Goal: Transaction & Acquisition: Purchase product/service

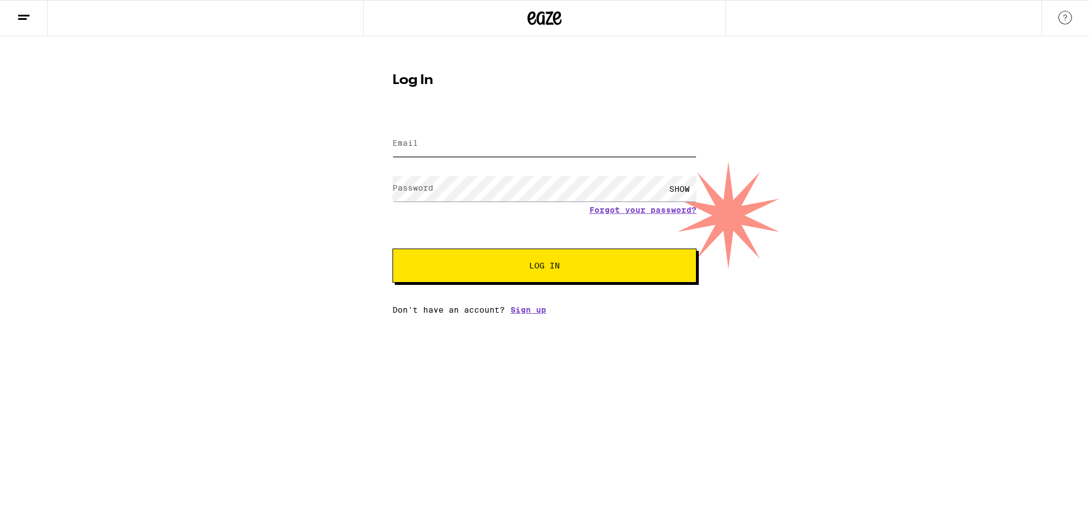
click at [490, 140] on input "Email" at bounding box center [545, 144] width 304 height 26
type input "[EMAIL_ADDRESS][DOMAIN_NAME]"
click at [487, 174] on div "SHOW" at bounding box center [545, 188] width 304 height 33
click at [481, 265] on span "Log In" at bounding box center [544, 265] width 212 height 8
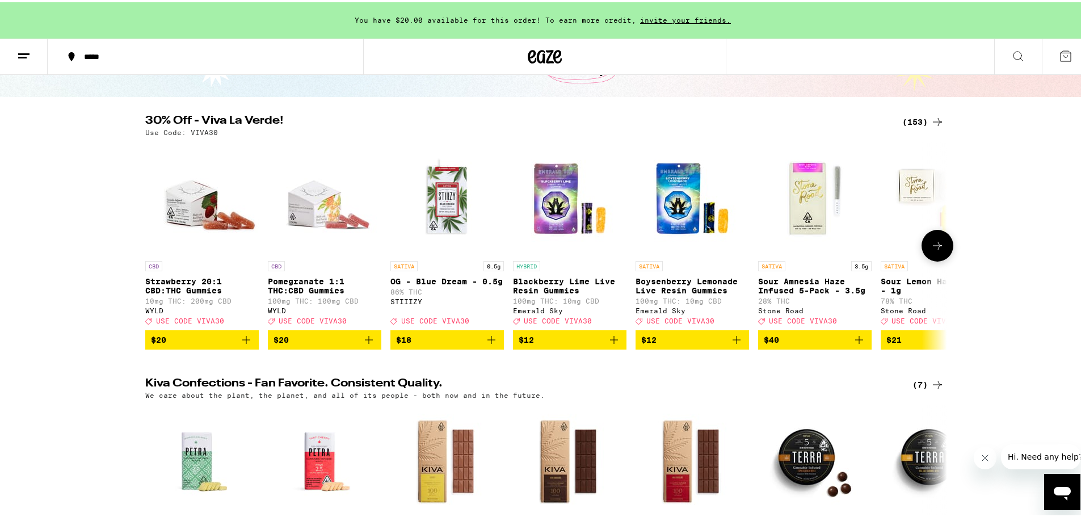
scroll to position [113, 0]
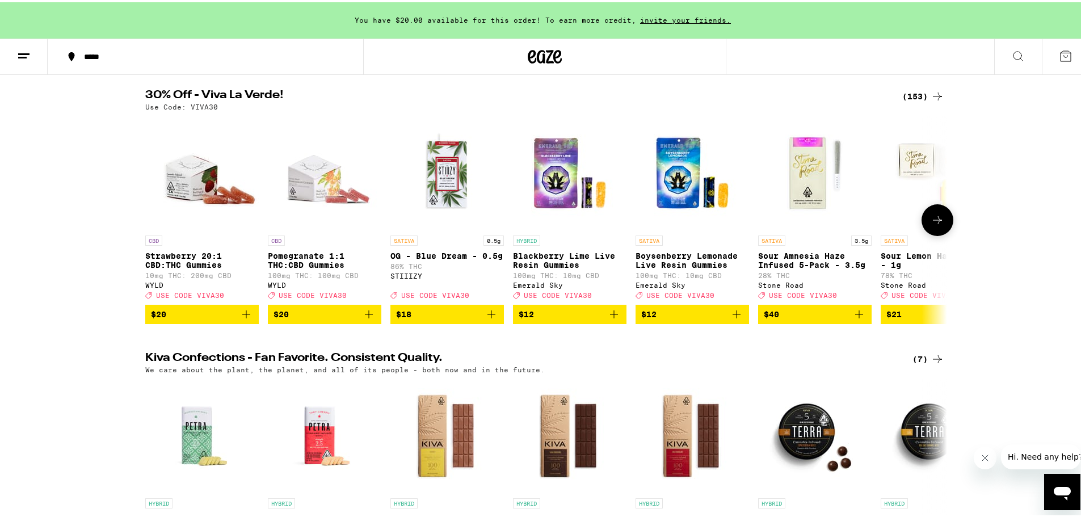
click at [933, 222] on icon at bounding box center [937, 218] width 9 height 8
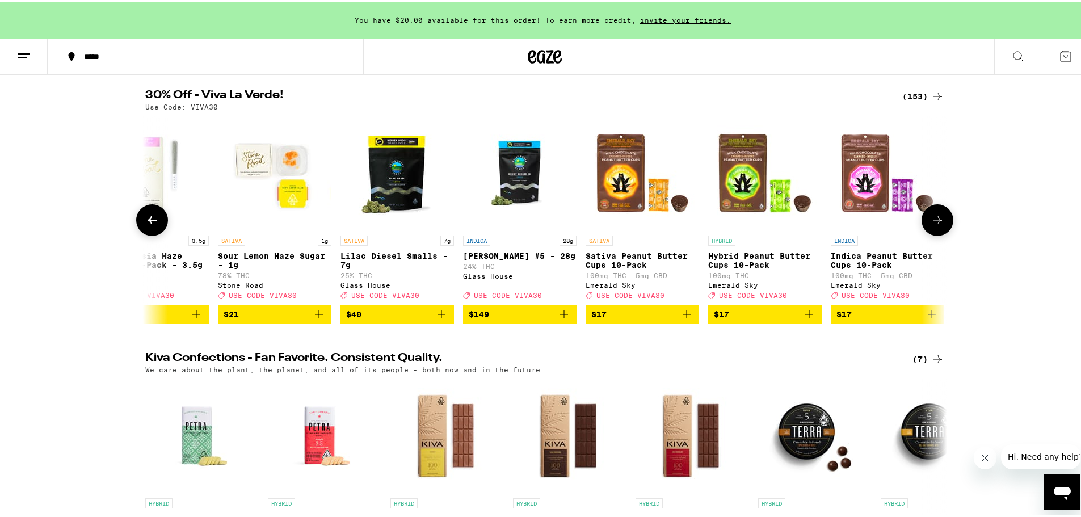
scroll to position [0, 675]
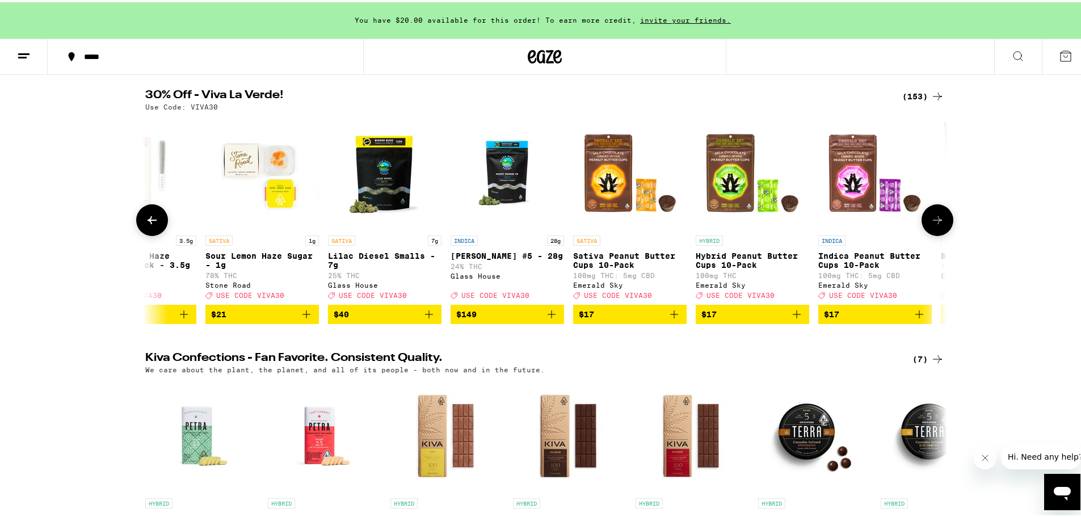
click at [933, 222] on icon at bounding box center [937, 218] width 9 height 8
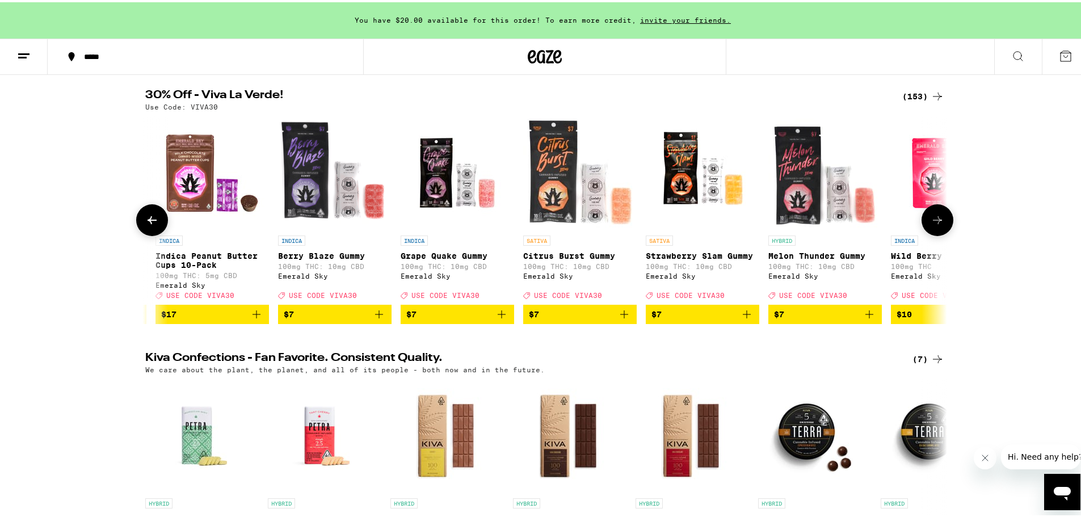
scroll to position [0, 1350]
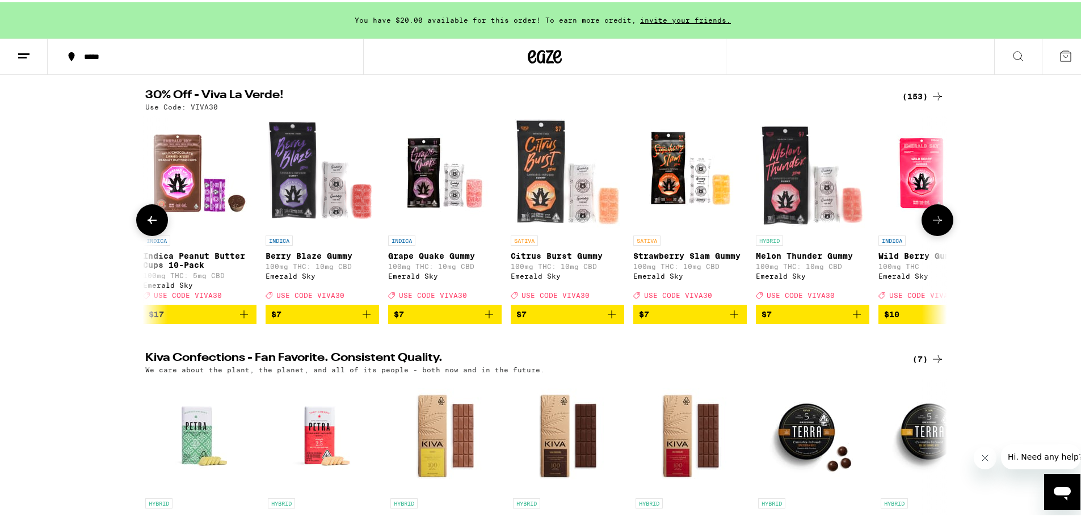
click at [933, 222] on icon at bounding box center [937, 218] width 9 height 8
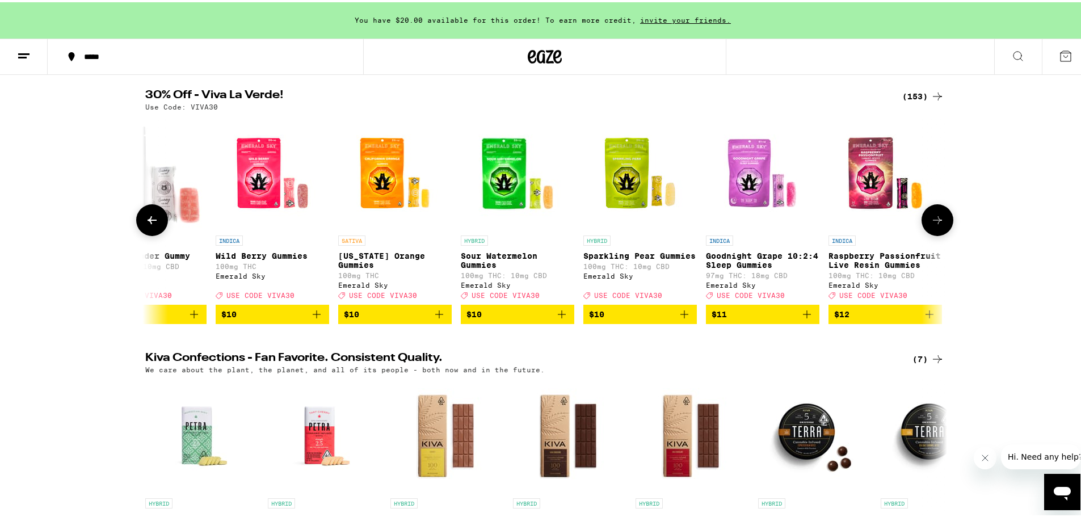
scroll to position [0, 2025]
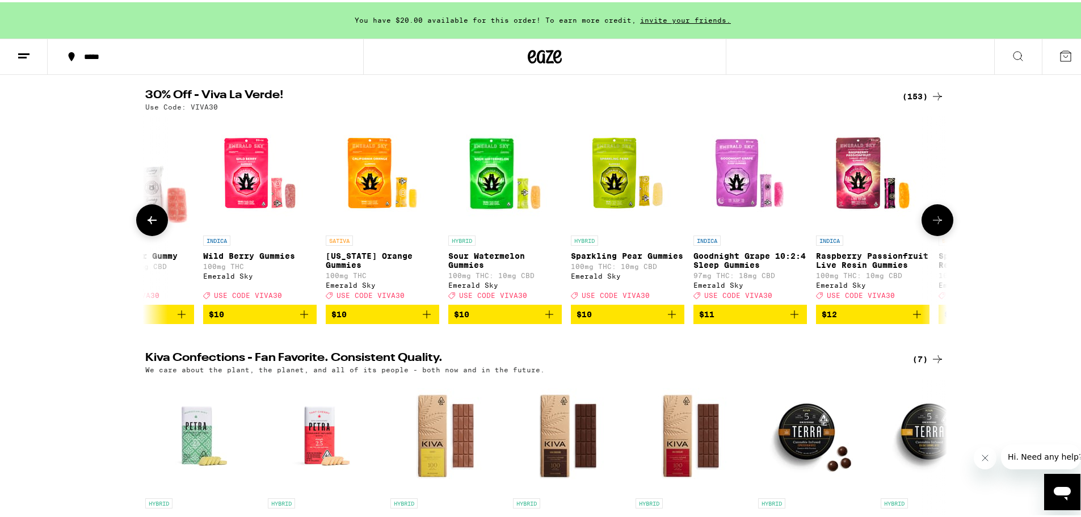
click at [297, 319] on icon "Add to bag" at bounding box center [304, 312] width 14 height 14
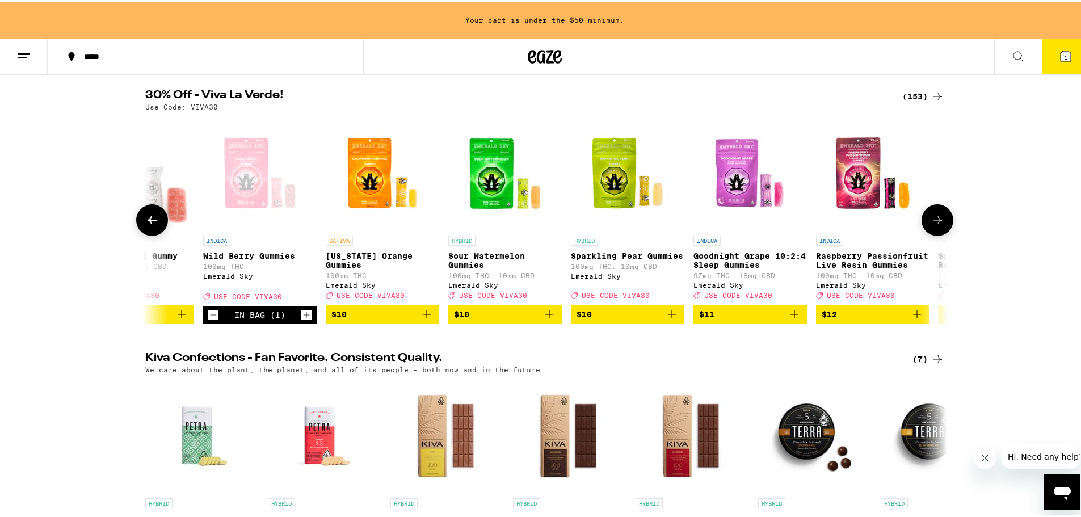
click at [303, 316] on icon "Increment" at bounding box center [306, 313] width 6 height 6
click at [939, 220] on icon at bounding box center [937, 218] width 14 height 14
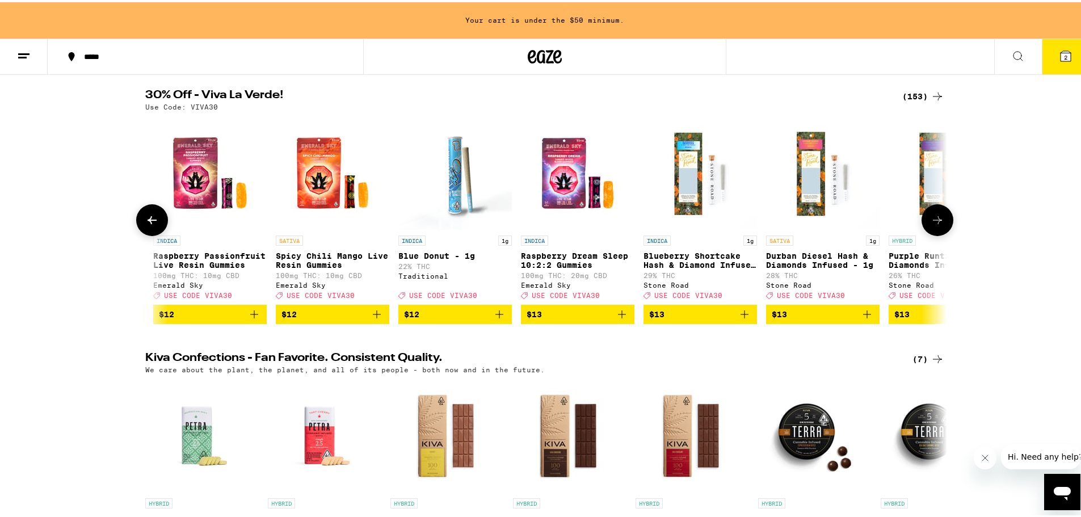
scroll to position [0, 2700]
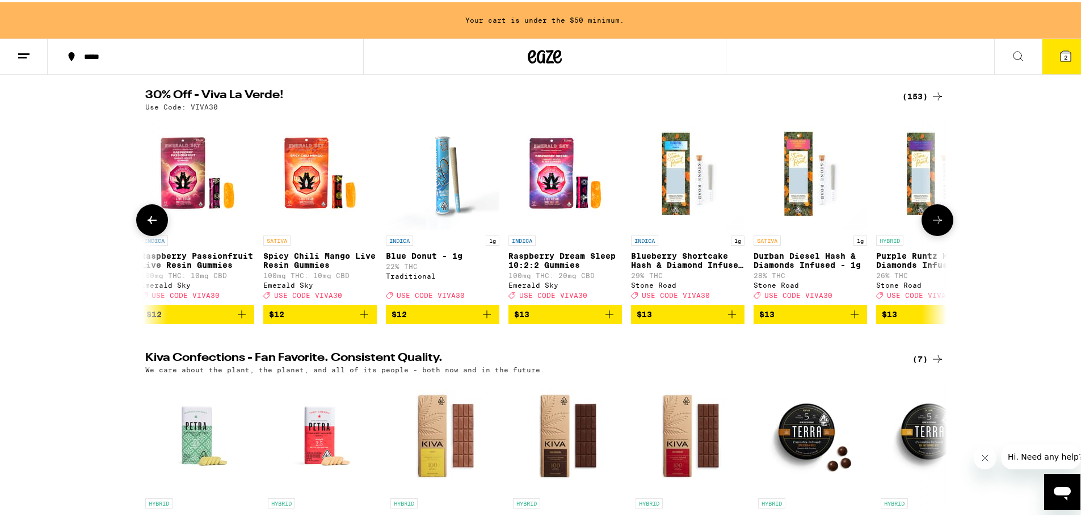
click at [939, 220] on icon at bounding box center [937, 218] width 14 height 14
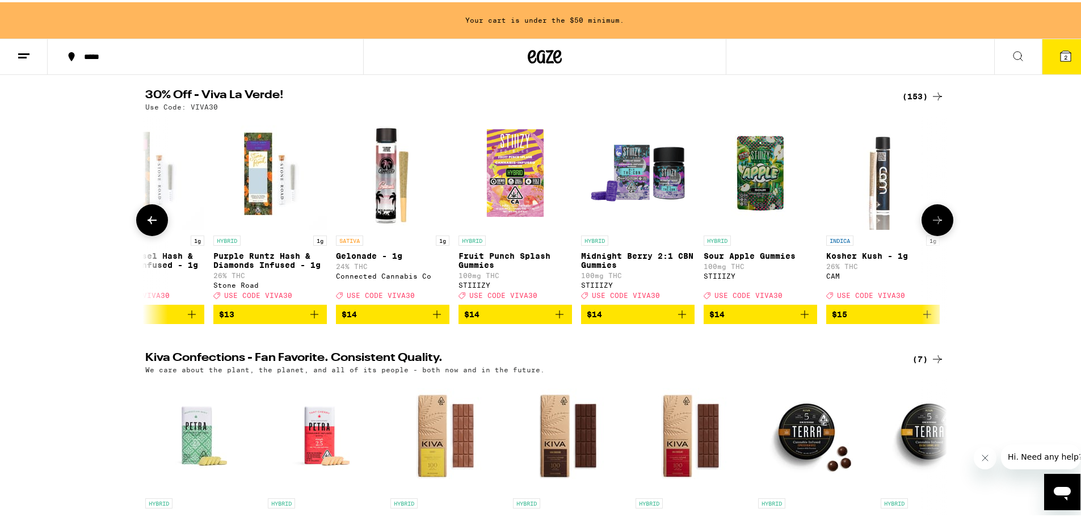
scroll to position [0, 3375]
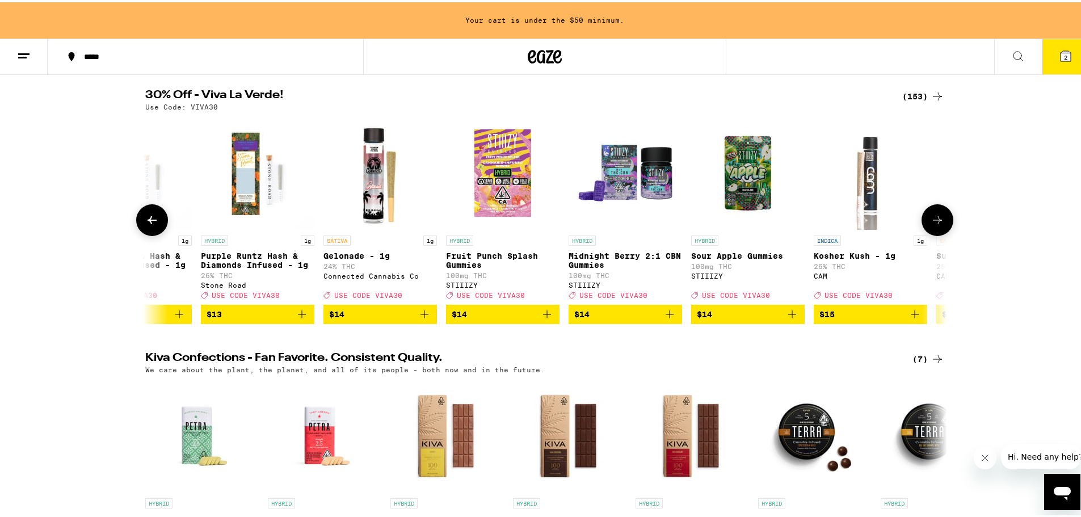
click at [939, 220] on icon at bounding box center [937, 218] width 14 height 14
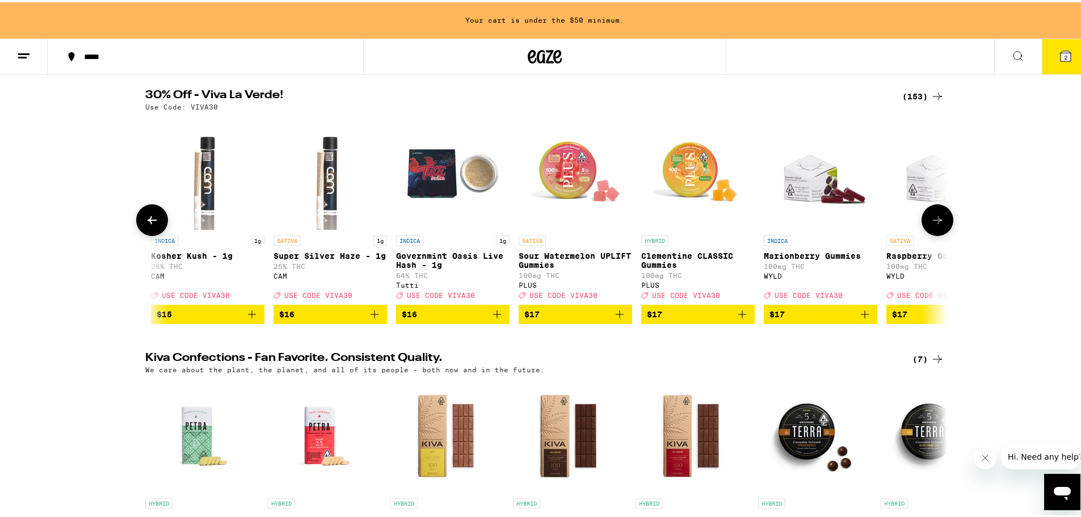
scroll to position [0, 4050]
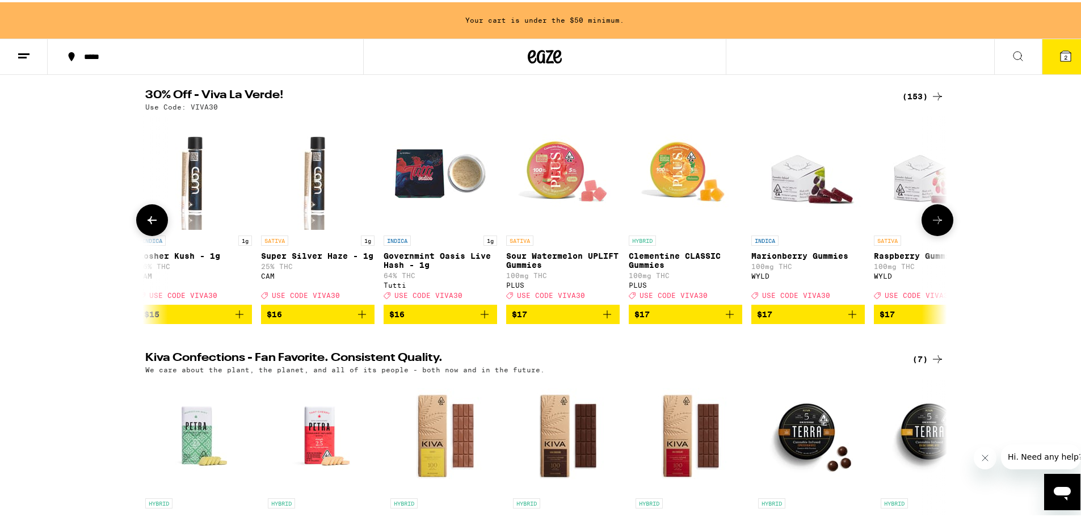
click at [939, 220] on icon at bounding box center [937, 218] width 14 height 14
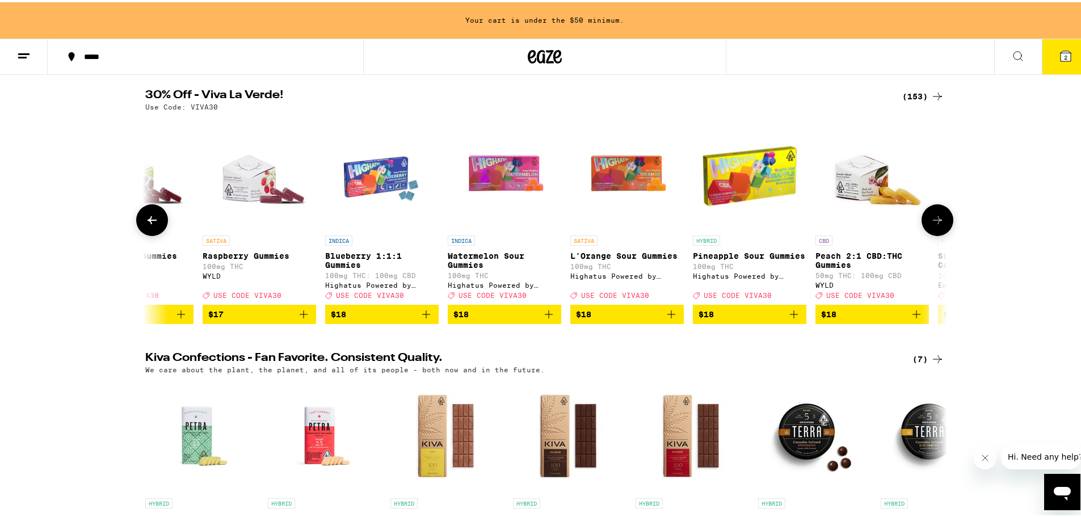
scroll to position [0, 4725]
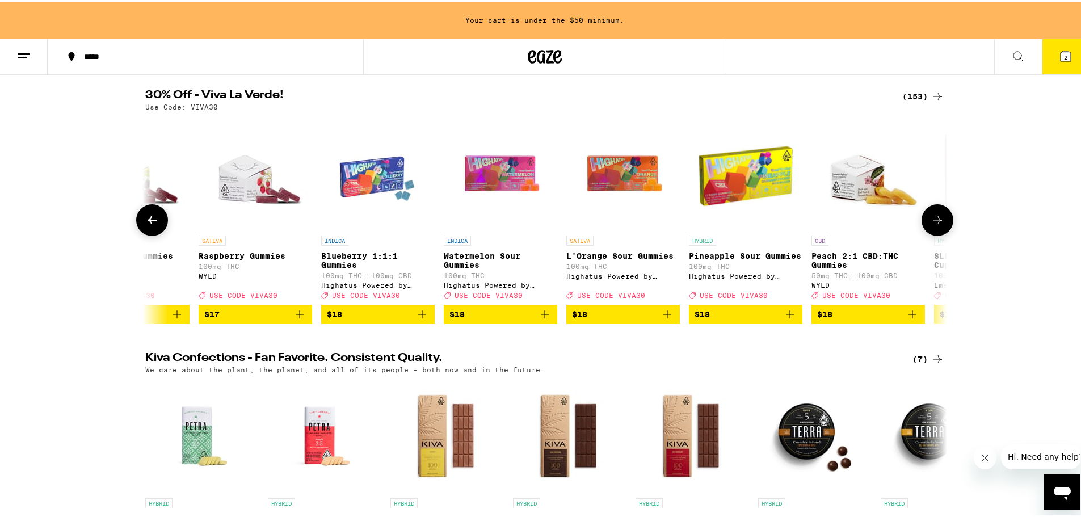
click at [157, 230] on button at bounding box center [152, 218] width 32 height 32
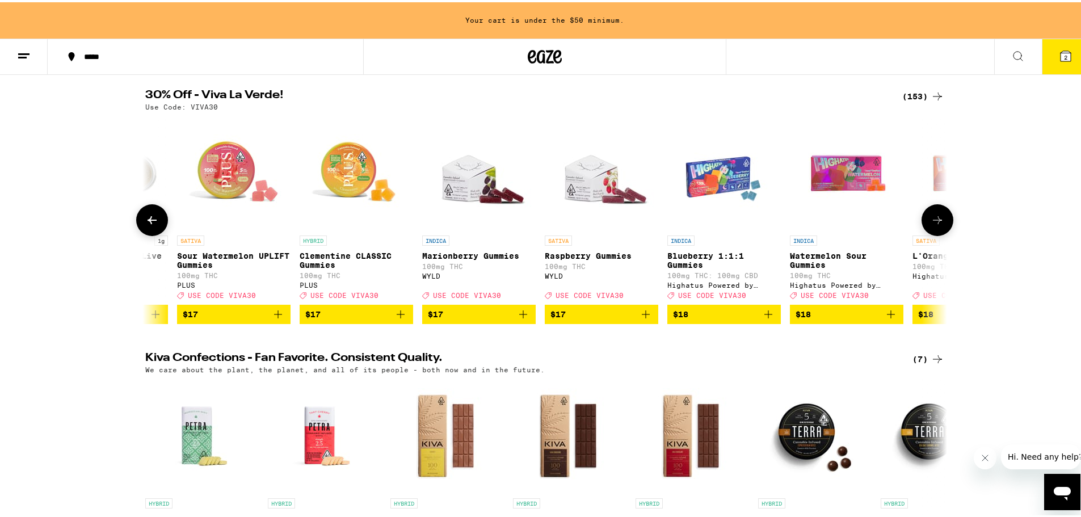
click at [157, 230] on button at bounding box center [152, 218] width 32 height 32
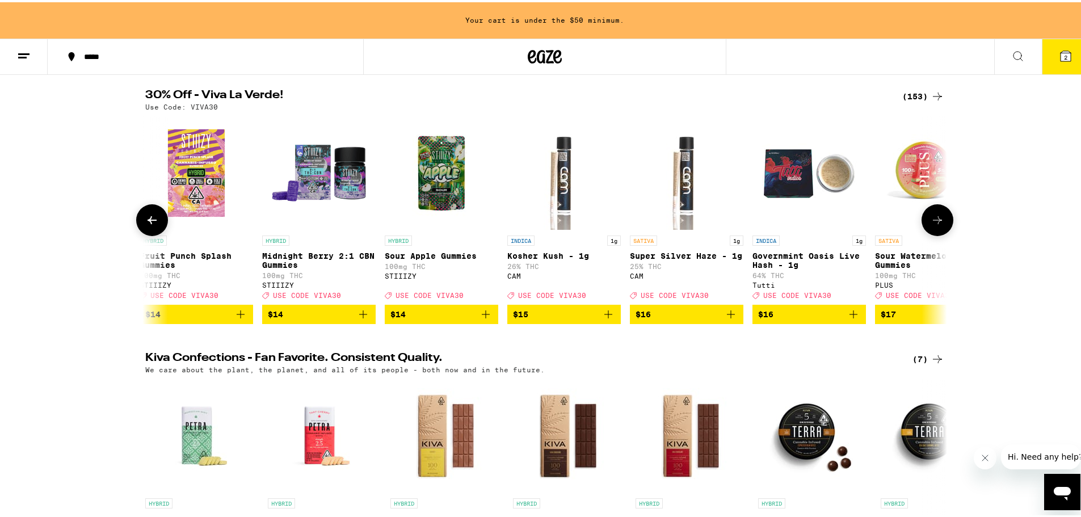
click at [157, 230] on button at bounding box center [152, 218] width 32 height 32
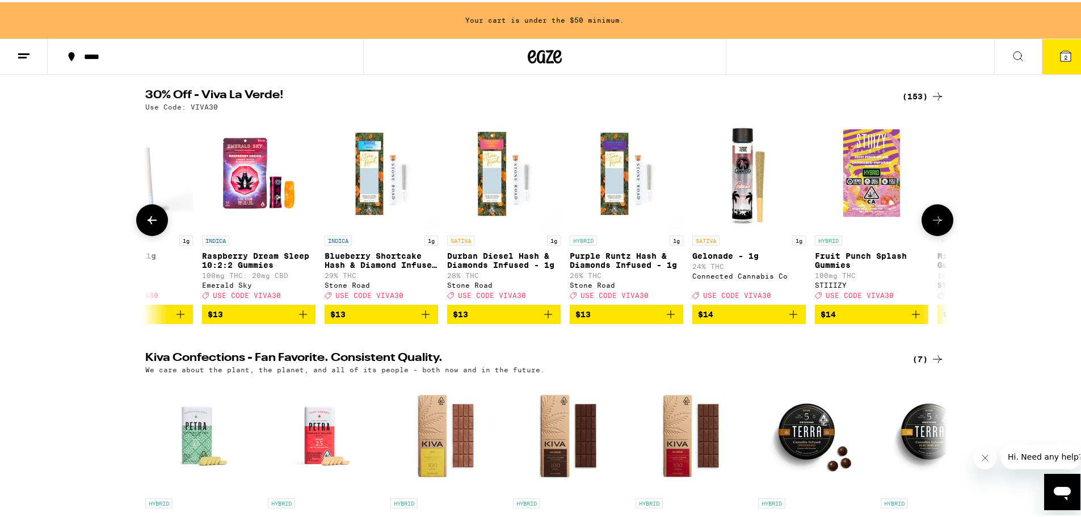
click at [157, 230] on button at bounding box center [152, 218] width 32 height 32
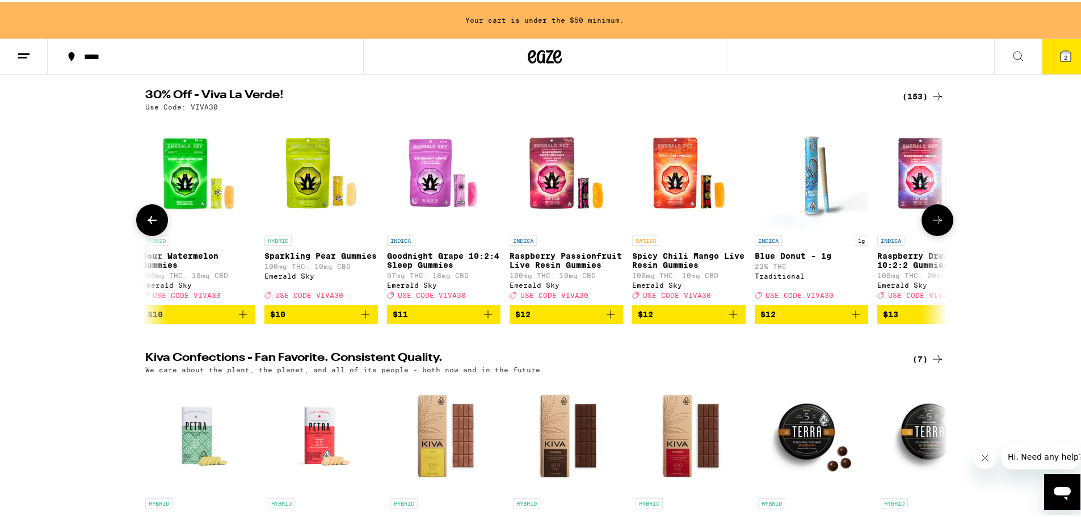
click at [157, 230] on button at bounding box center [152, 218] width 32 height 32
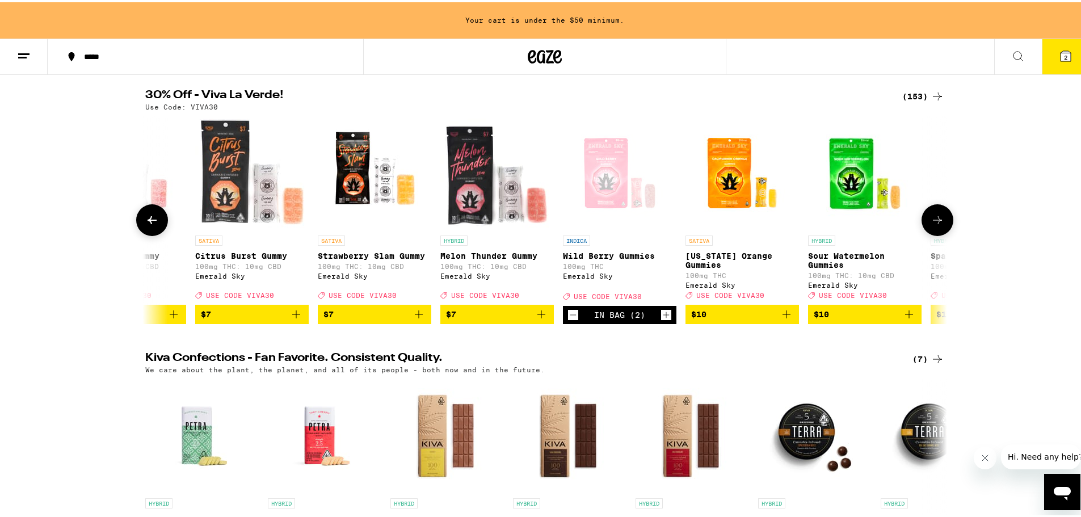
scroll to position [0, 1656]
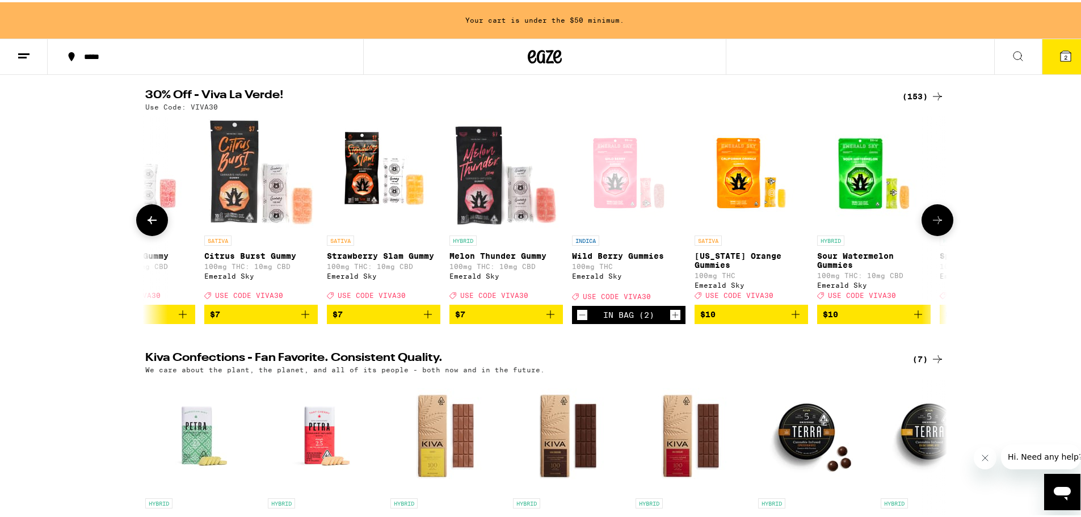
click at [932, 225] on icon at bounding box center [937, 218] width 14 height 14
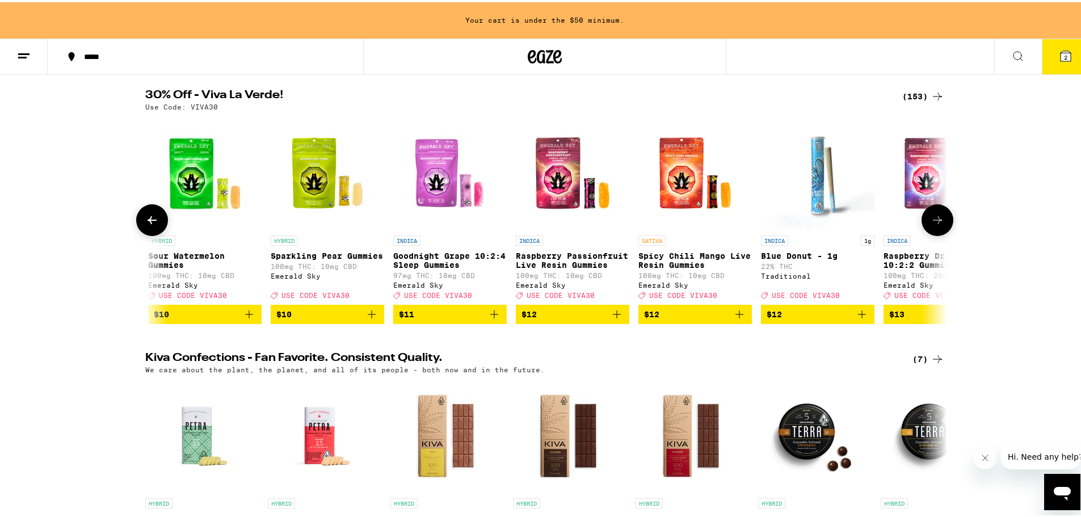
scroll to position [0, 2331]
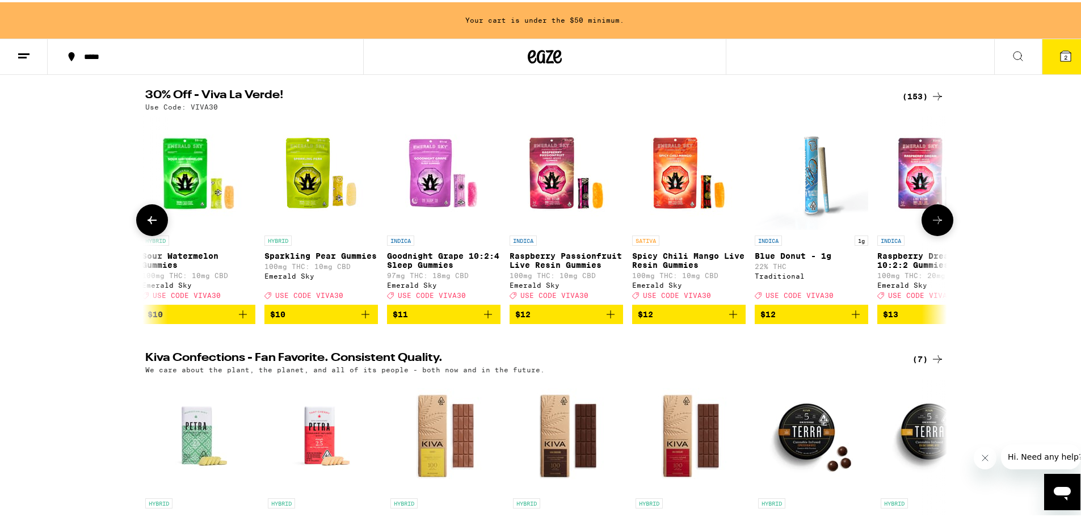
click at [932, 223] on icon at bounding box center [937, 218] width 14 height 14
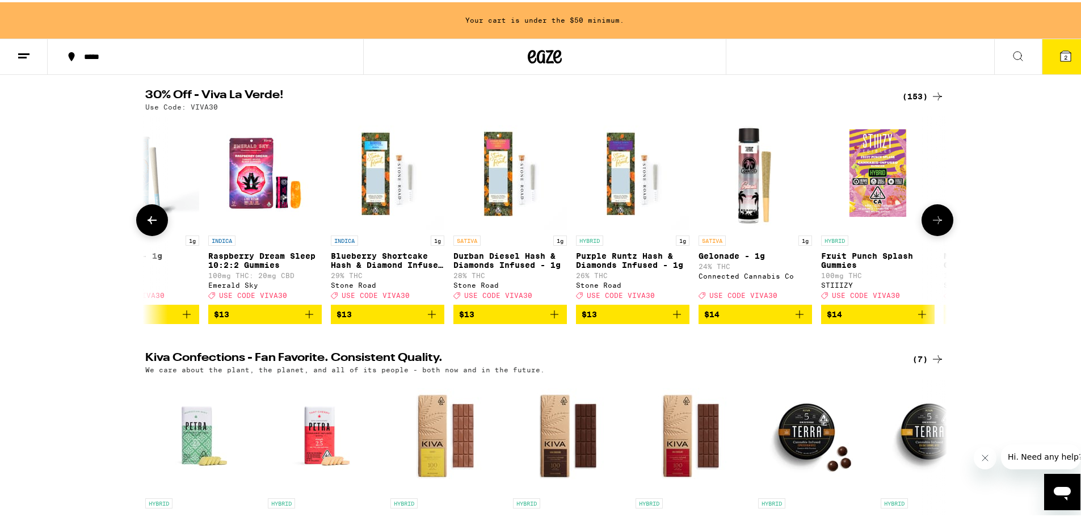
scroll to position [0, 3006]
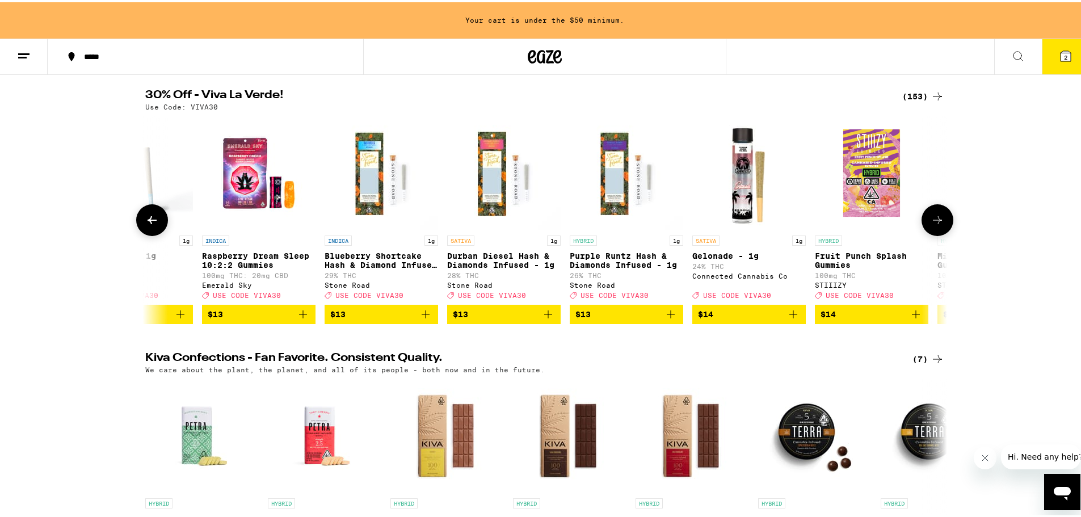
click at [932, 223] on icon at bounding box center [937, 218] width 14 height 14
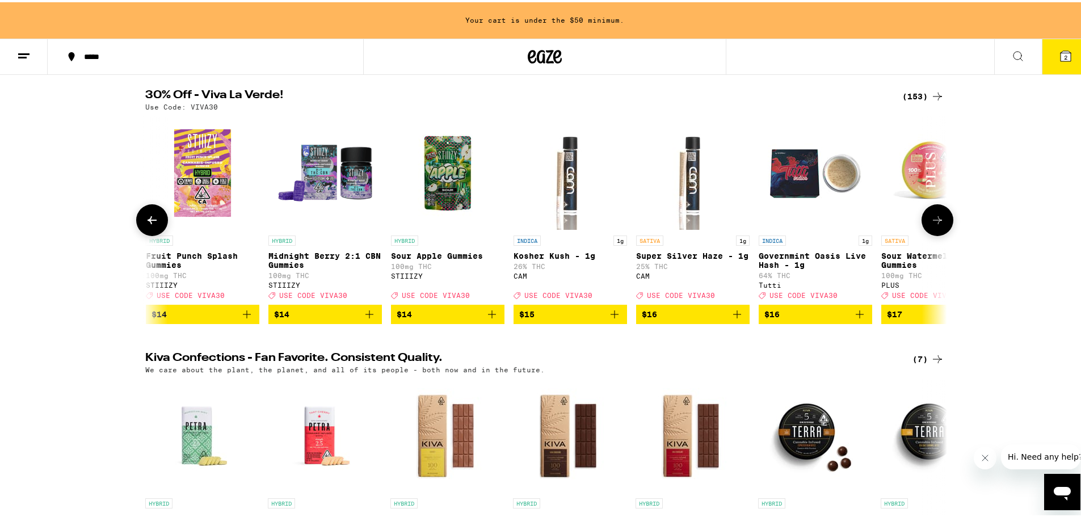
scroll to position [0, 3681]
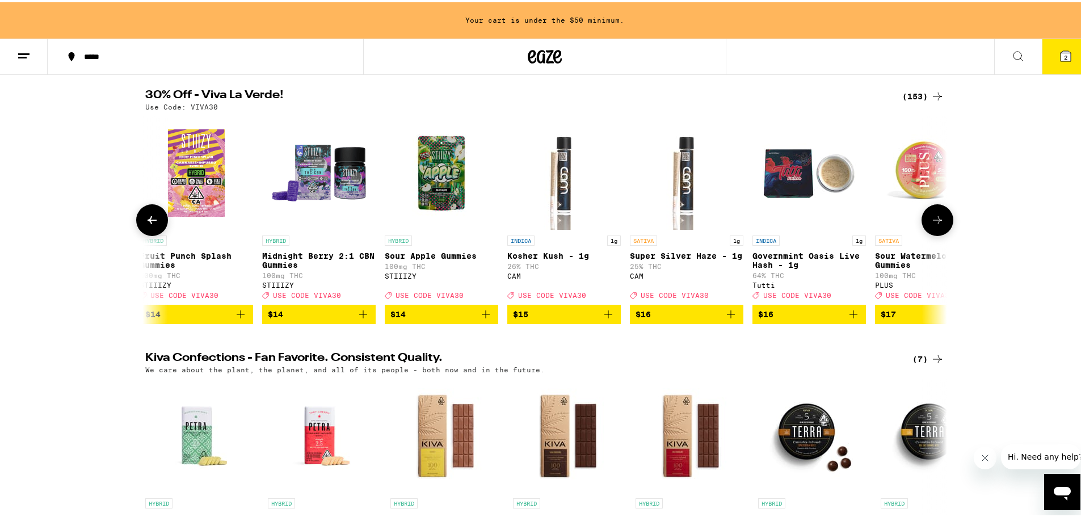
click at [932, 223] on icon at bounding box center [937, 218] width 14 height 14
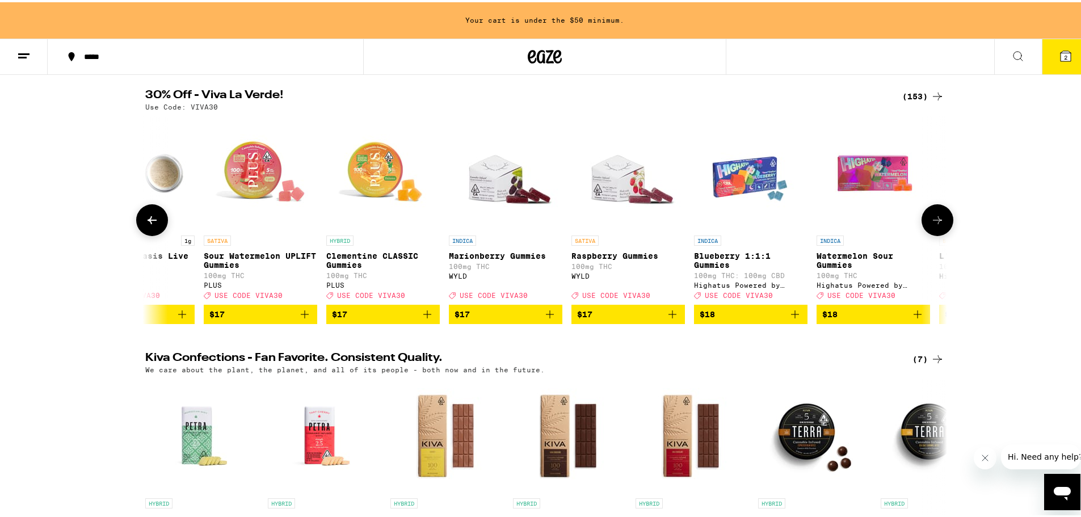
scroll to position [0, 4356]
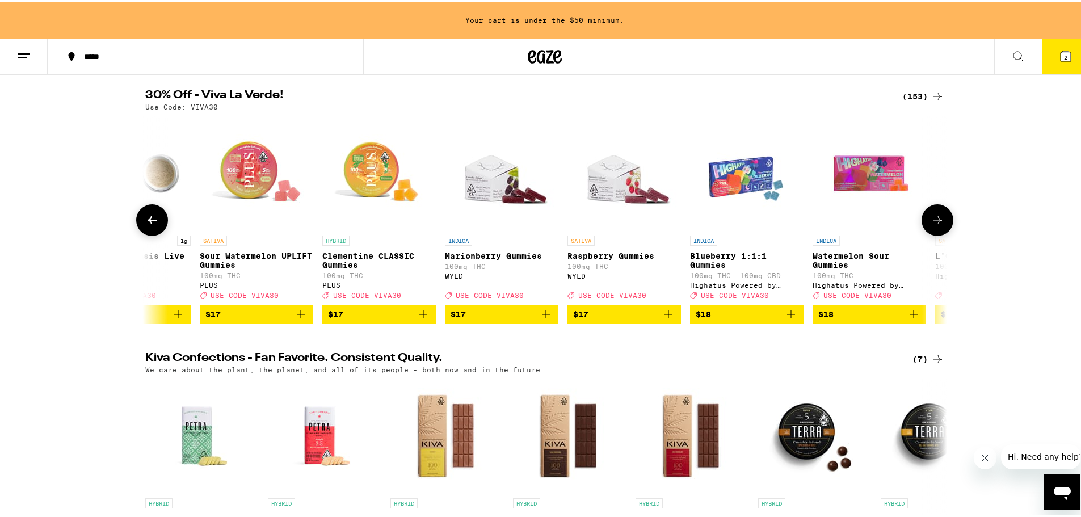
click at [932, 223] on icon at bounding box center [937, 218] width 14 height 14
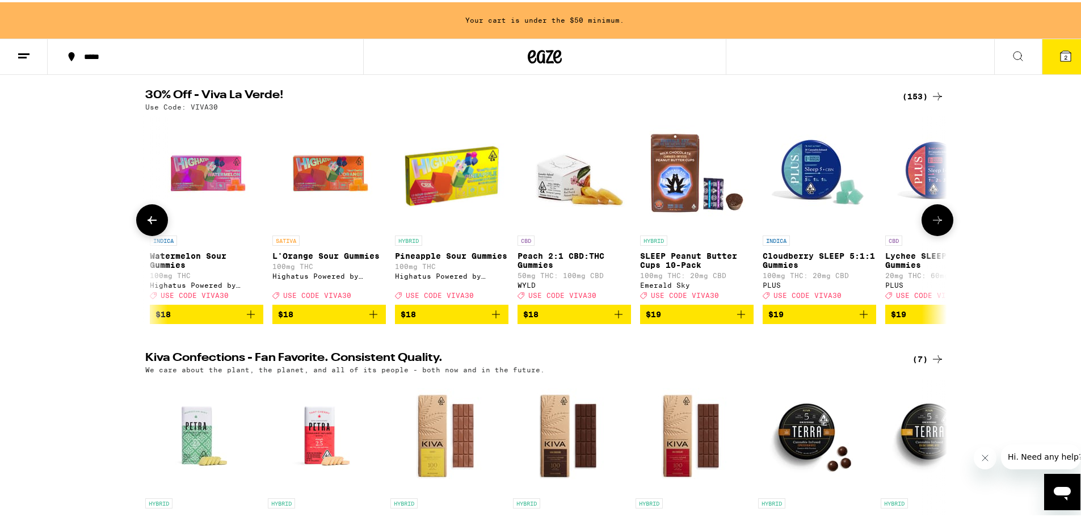
scroll to position [0, 5031]
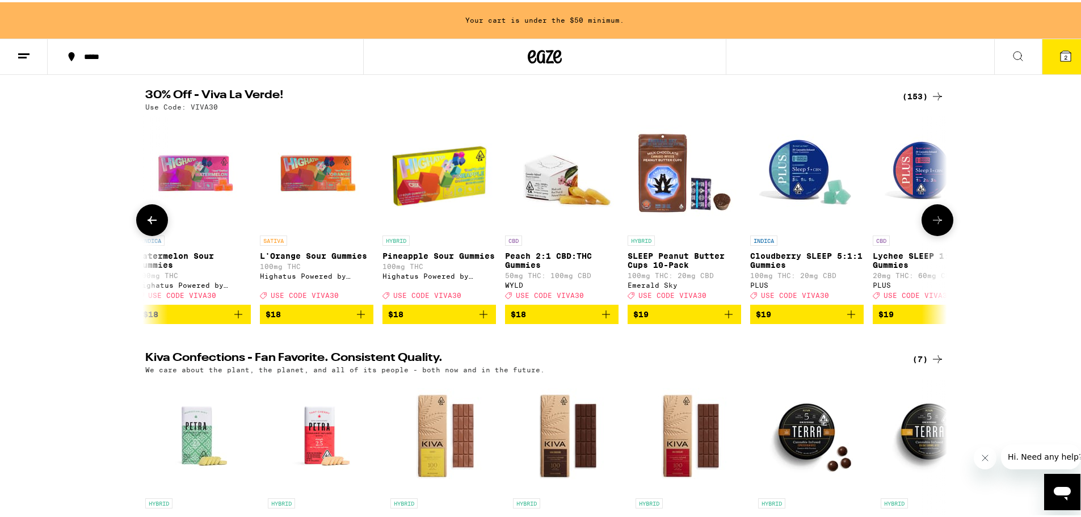
click at [932, 223] on icon at bounding box center [937, 218] width 14 height 14
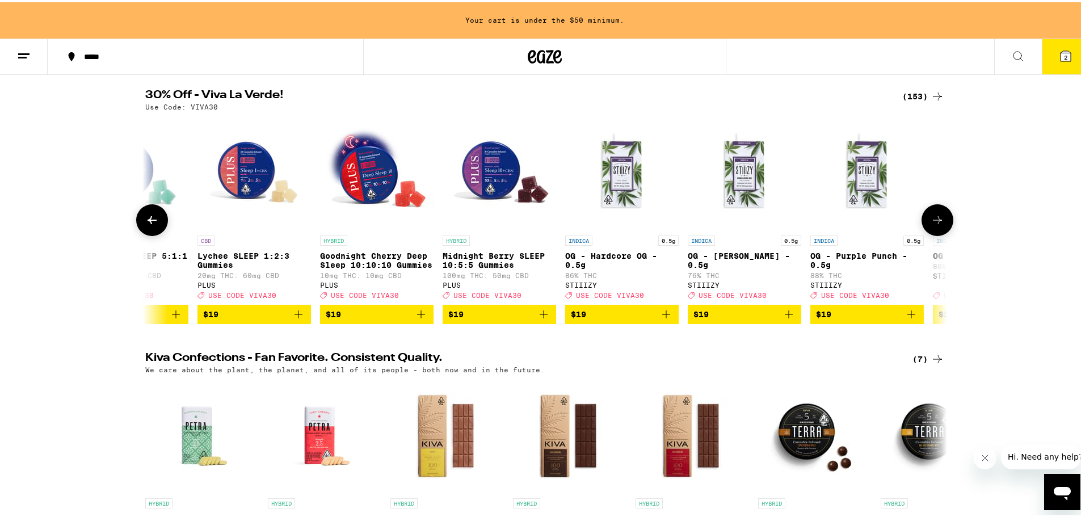
click at [932, 223] on icon at bounding box center [937, 218] width 14 height 14
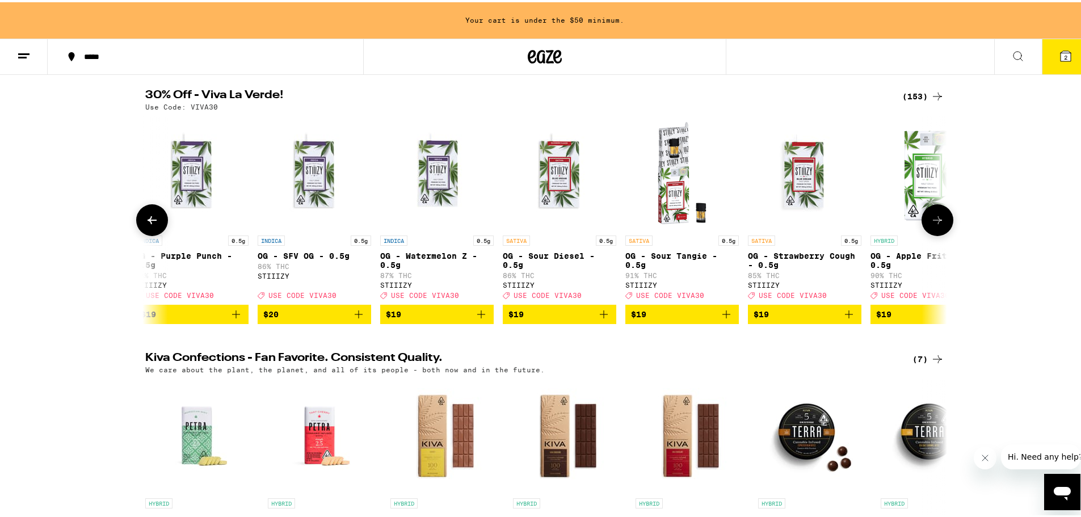
click at [932, 223] on icon at bounding box center [937, 218] width 14 height 14
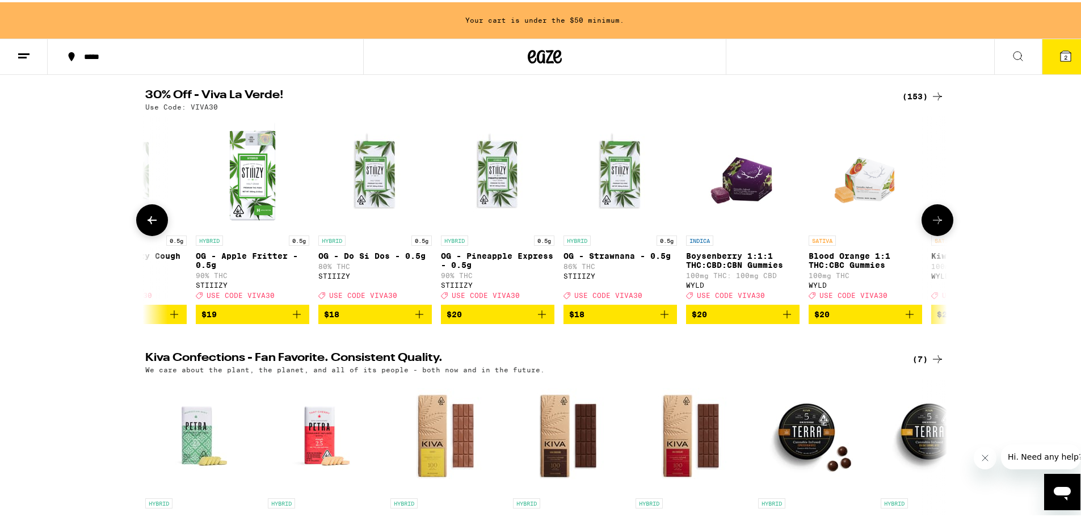
scroll to position [0, 7057]
click at [932, 223] on icon at bounding box center [937, 218] width 14 height 14
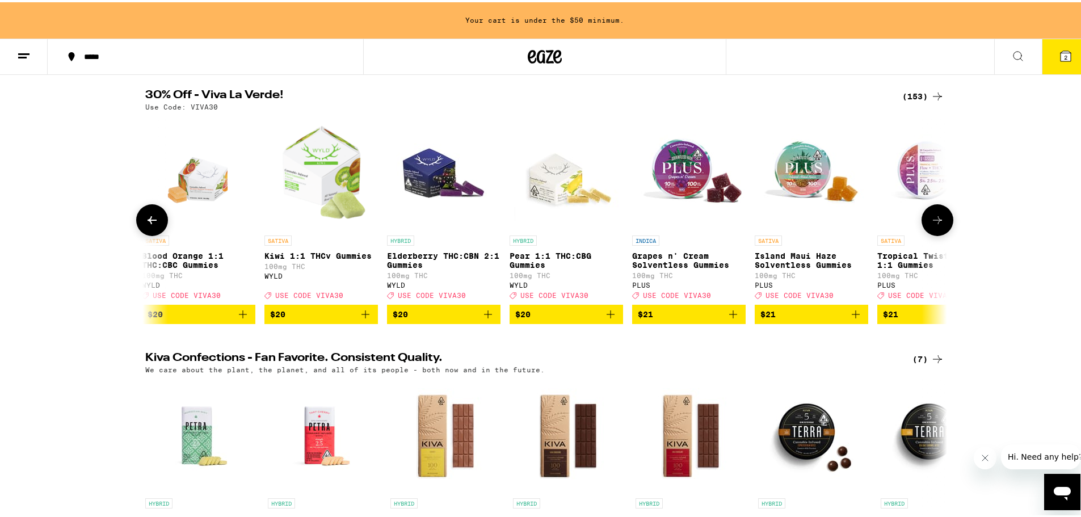
scroll to position [0, 7732]
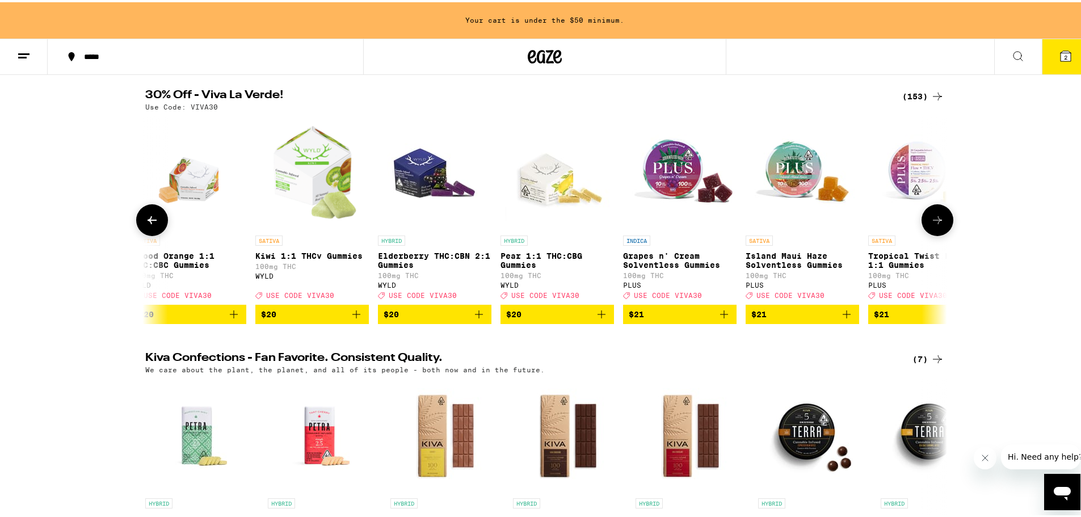
click at [932, 223] on icon at bounding box center [937, 218] width 14 height 14
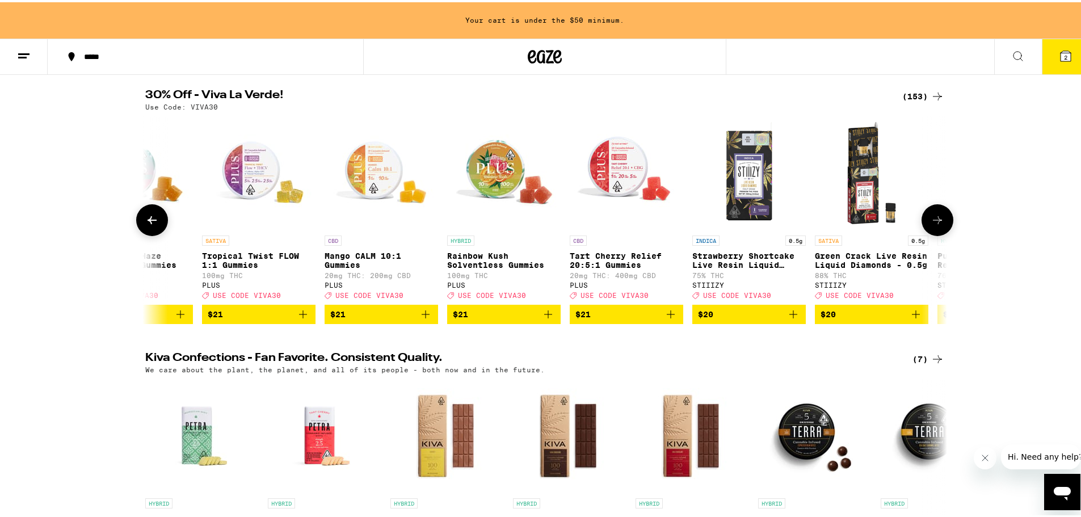
scroll to position [0, 8407]
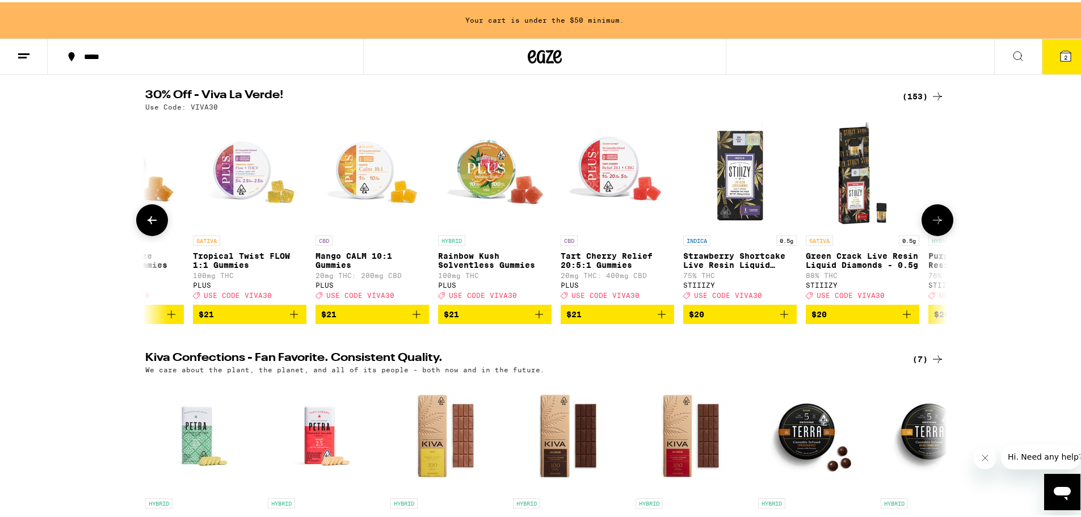
click at [153, 218] on icon at bounding box center [152, 218] width 14 height 14
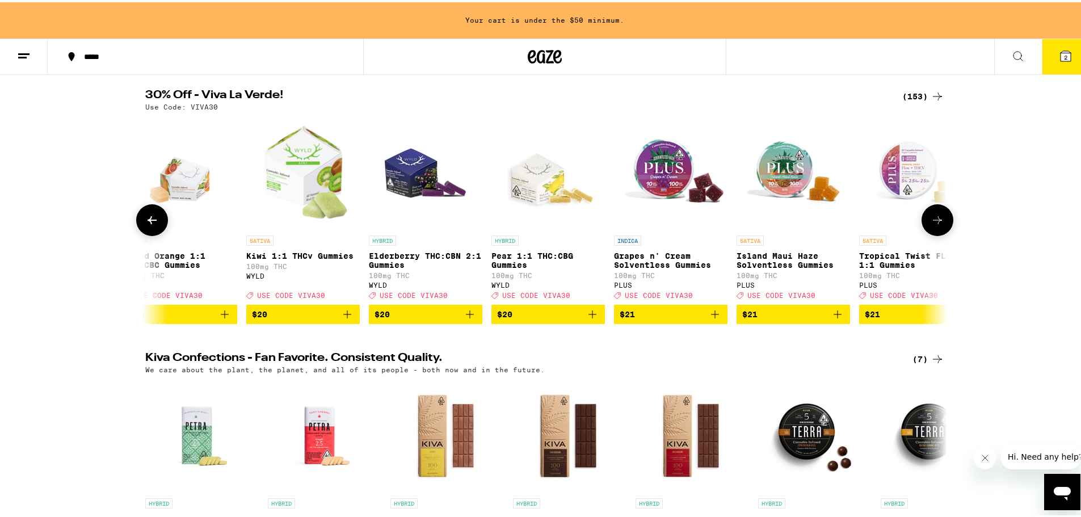
scroll to position [0, 7732]
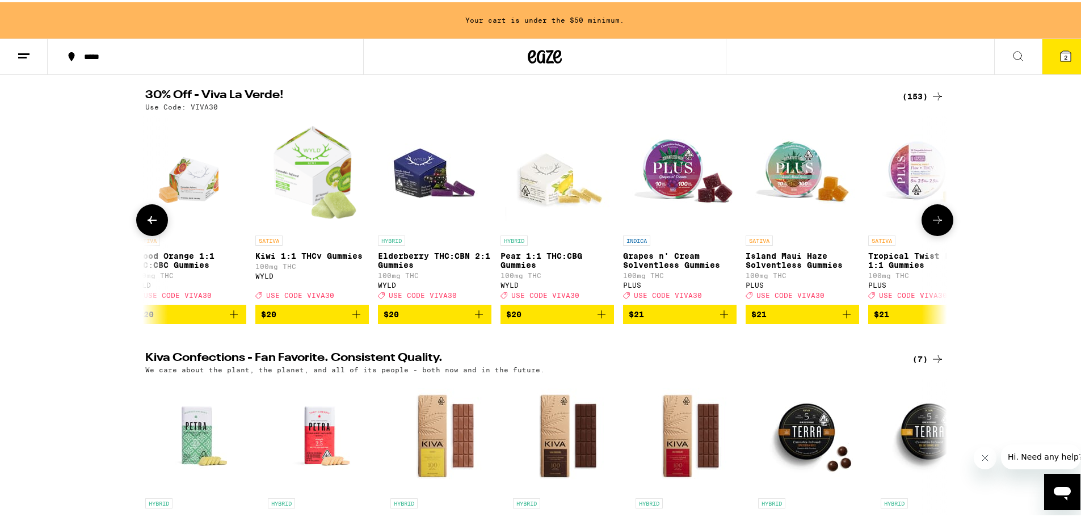
click at [820, 319] on span "$21" at bounding box center [802, 312] width 102 height 14
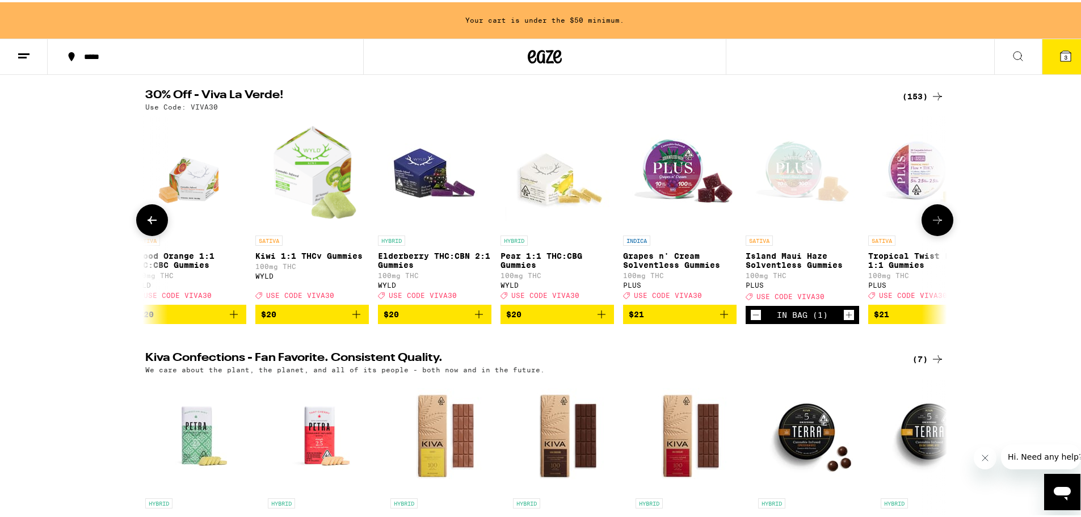
click at [930, 225] on icon at bounding box center [937, 218] width 14 height 14
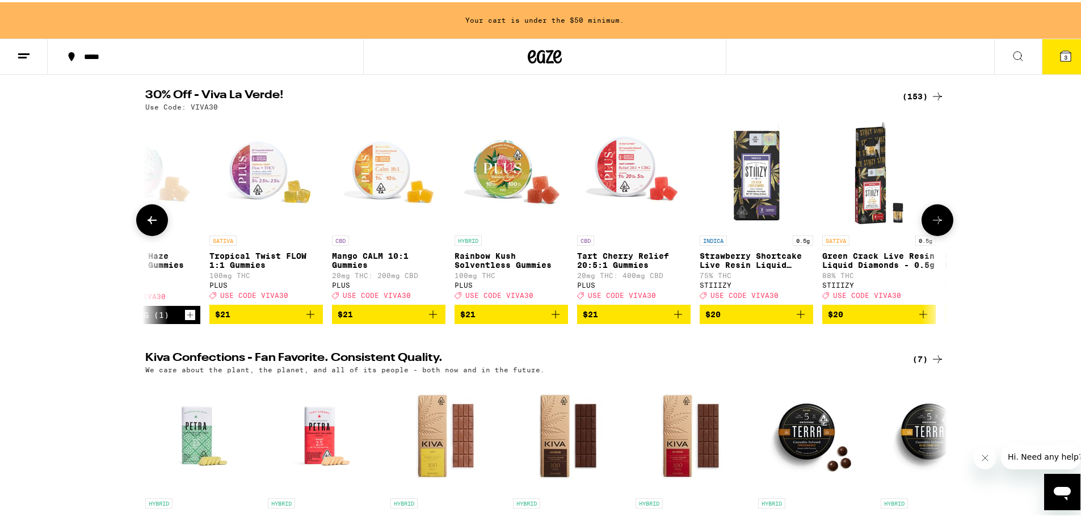
scroll to position [0, 8407]
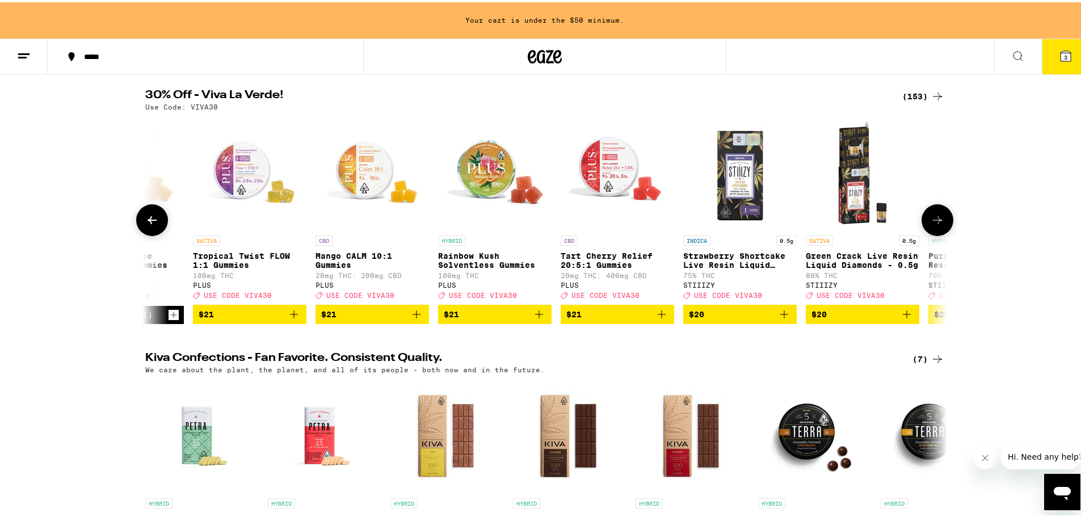
click at [930, 225] on icon at bounding box center [937, 218] width 14 height 14
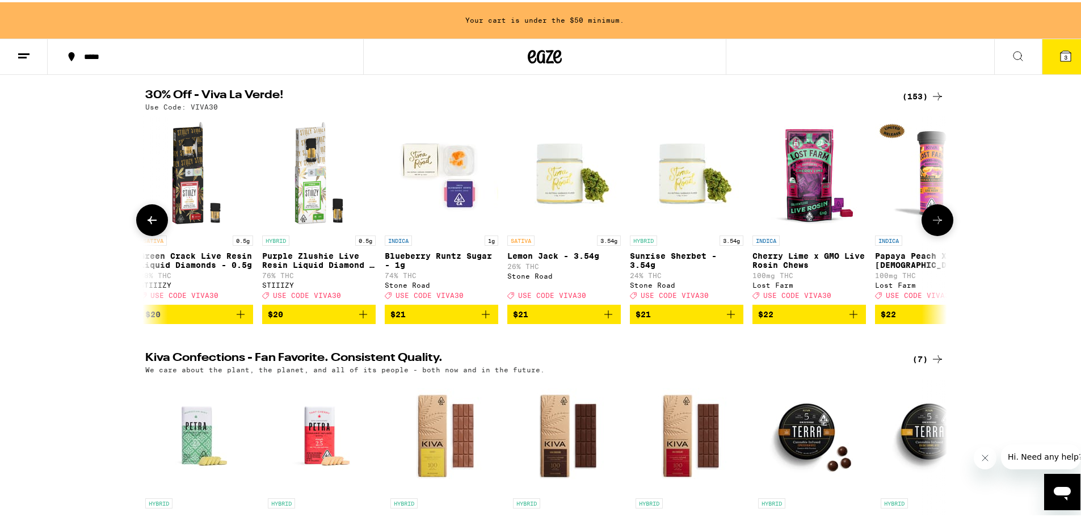
scroll to position [0, 9082]
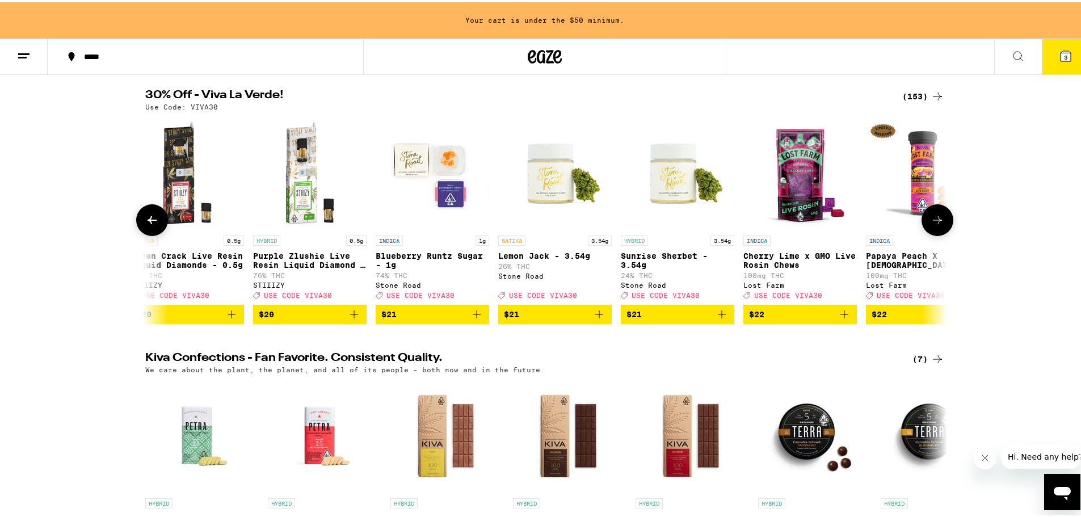
click at [930, 225] on icon at bounding box center [937, 218] width 14 height 14
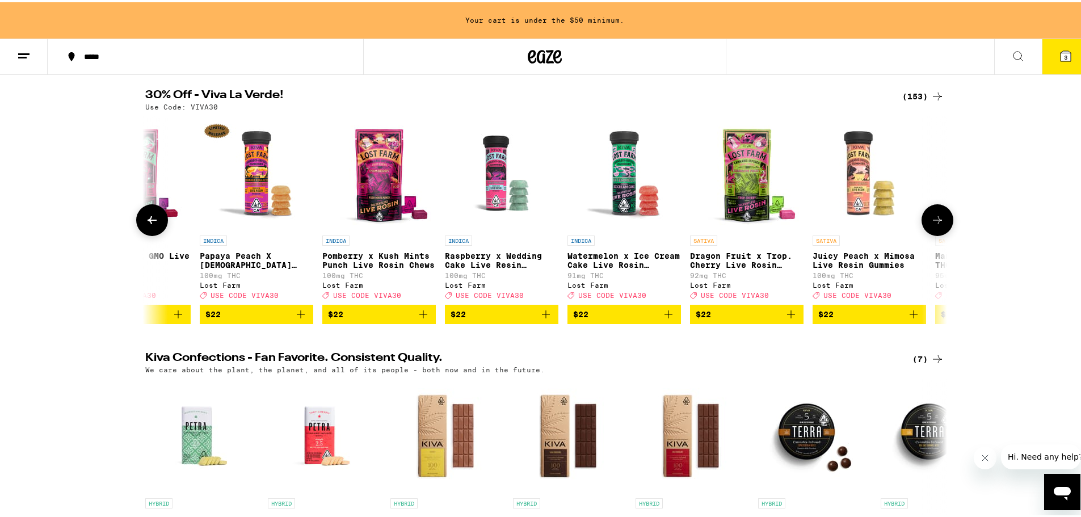
scroll to position [0, 9757]
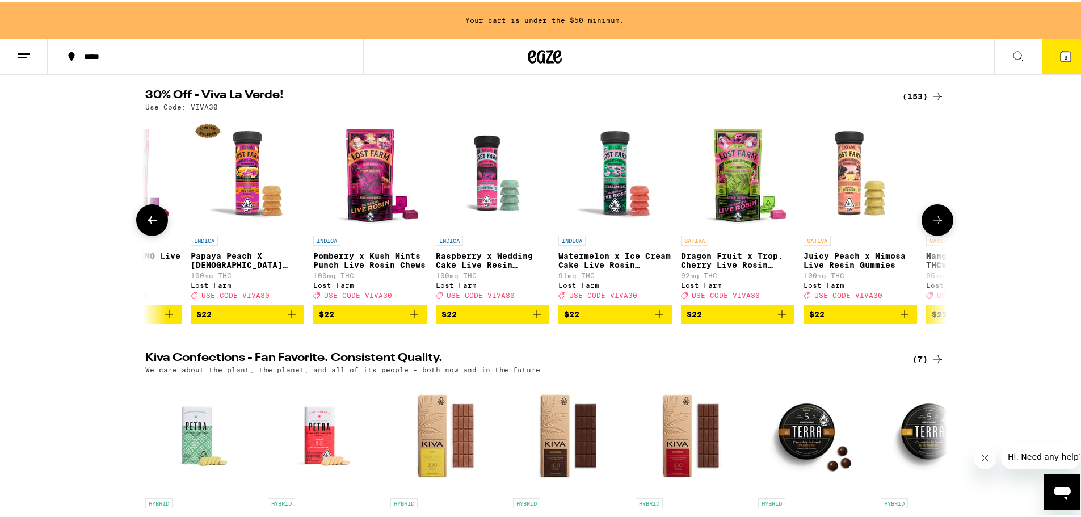
click at [930, 225] on icon at bounding box center [937, 218] width 14 height 14
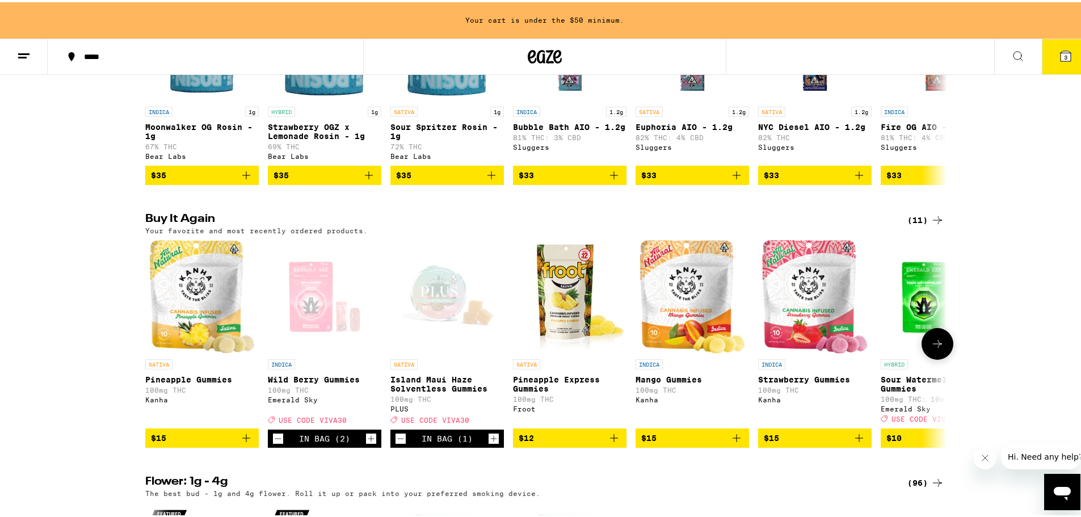
scroll to position [1021, 0]
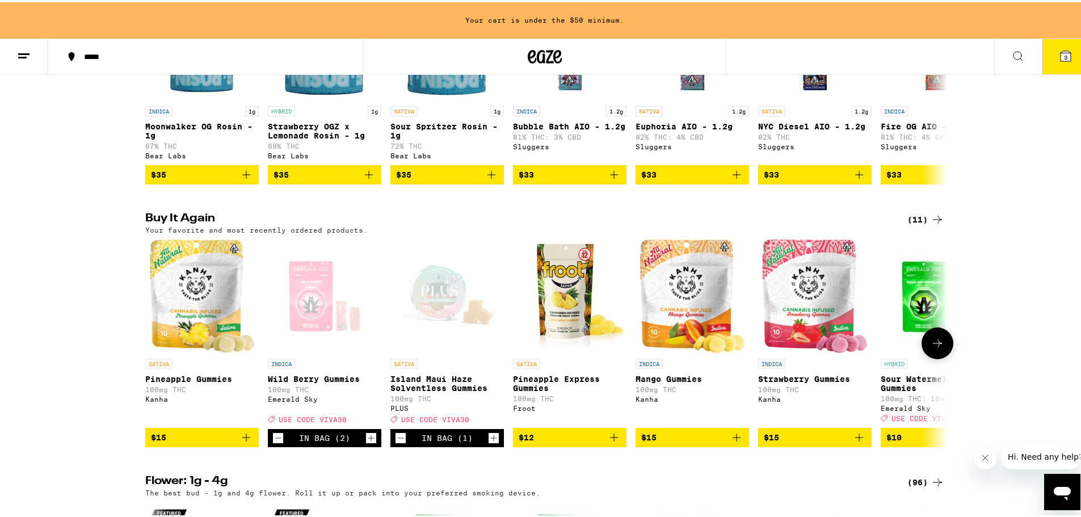
click at [242, 439] on icon "Add to bag" at bounding box center [246, 435] width 8 height 8
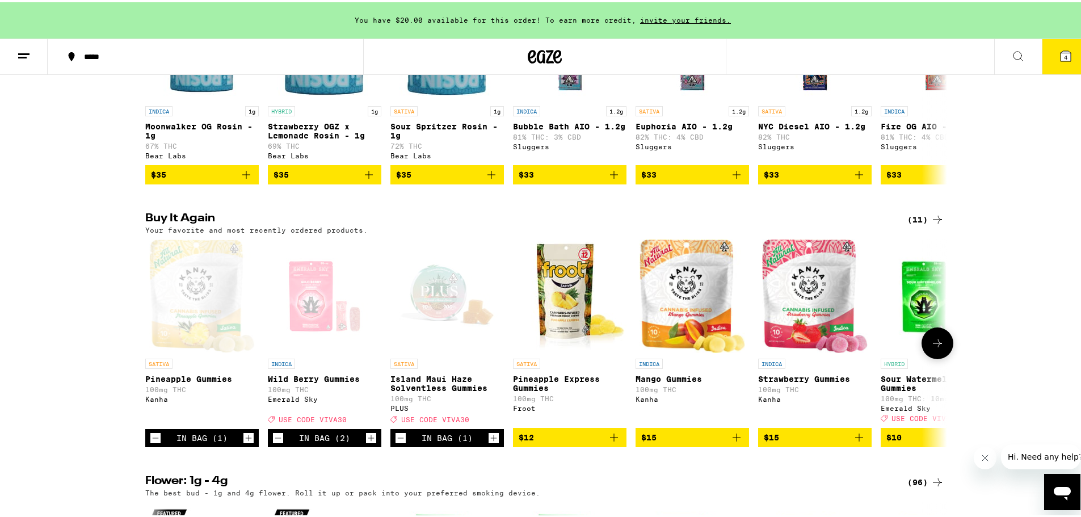
click at [942, 357] on button at bounding box center [937, 341] width 32 height 32
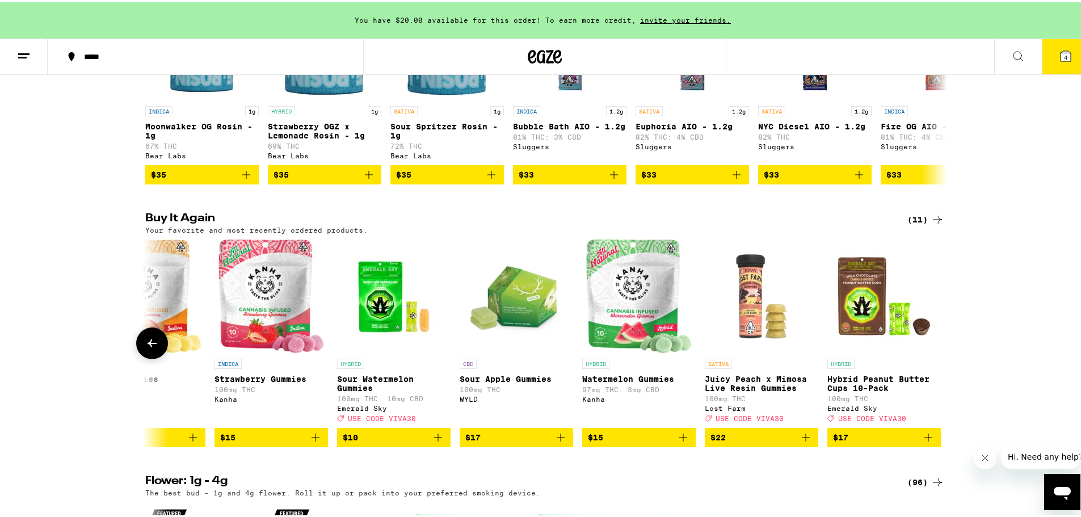
scroll to position [0, 549]
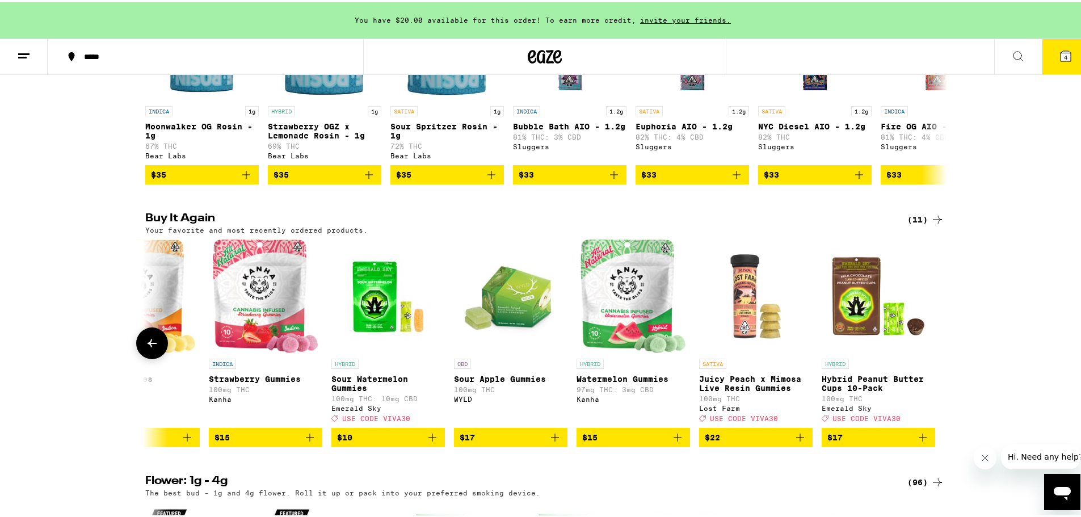
click at [145, 348] on icon at bounding box center [152, 341] width 14 height 14
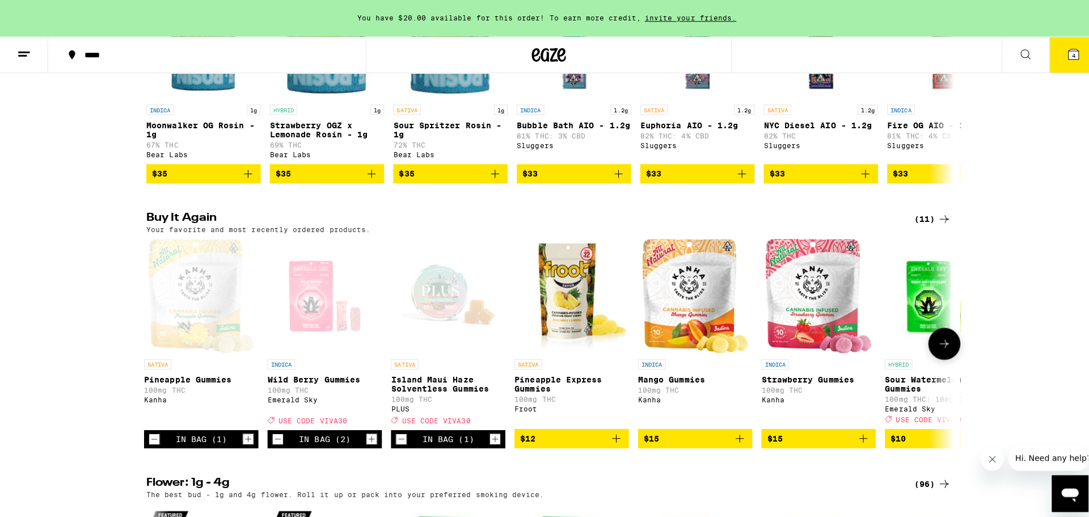
scroll to position [0, 0]
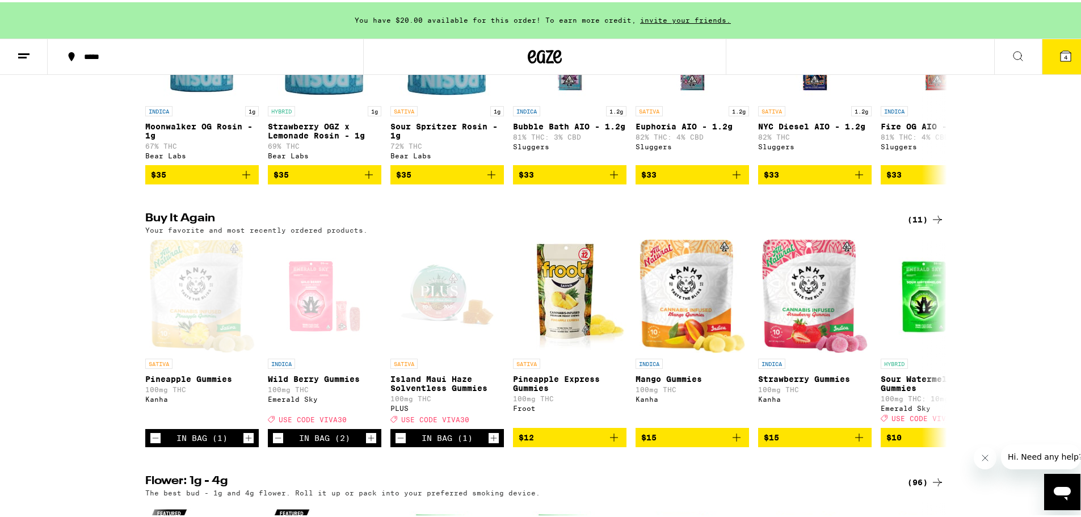
click at [1064, 57] on span "4" at bounding box center [1065, 55] width 3 height 7
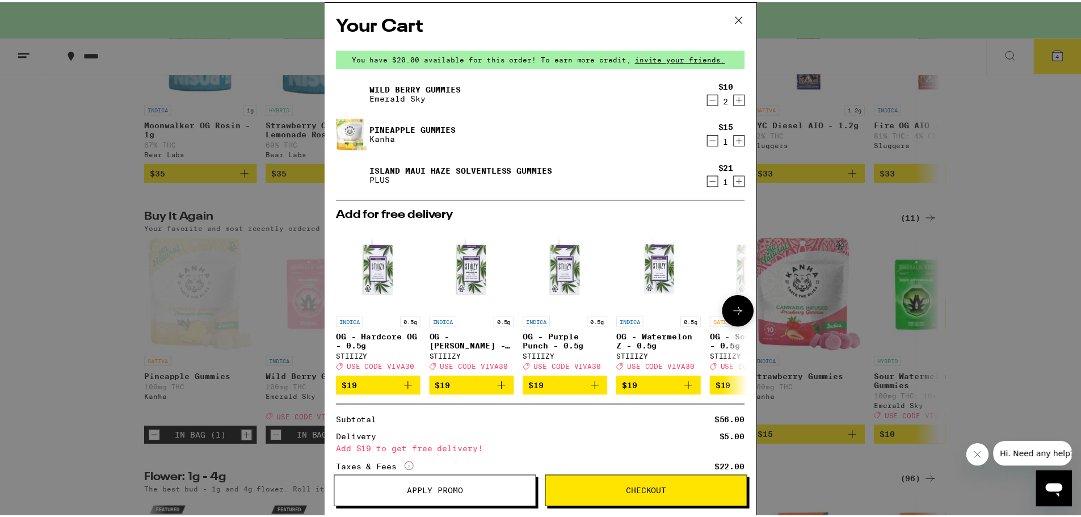
scroll to position [104, 0]
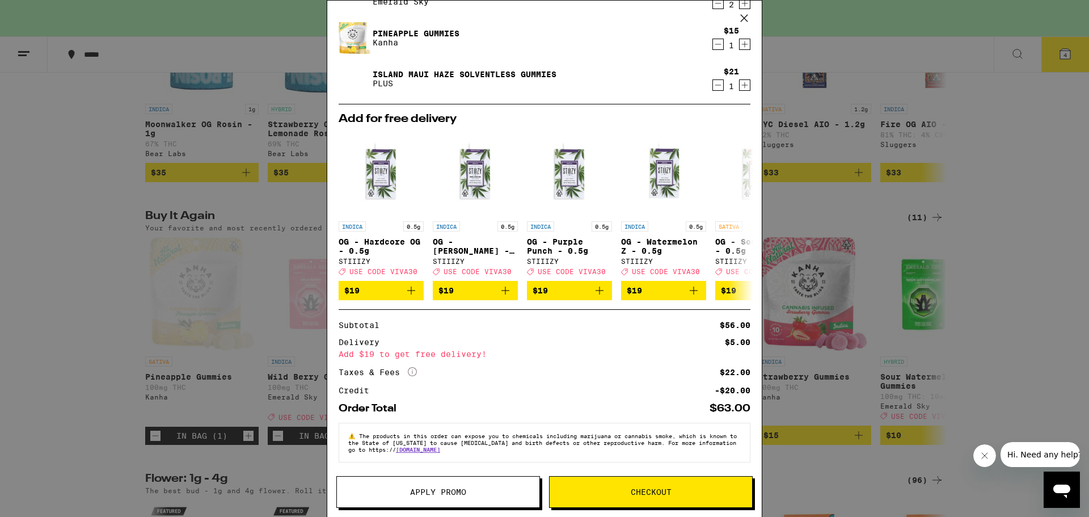
click at [739, 18] on icon at bounding box center [744, 18] width 17 height 17
